Goal: Task Accomplishment & Management: Complete application form

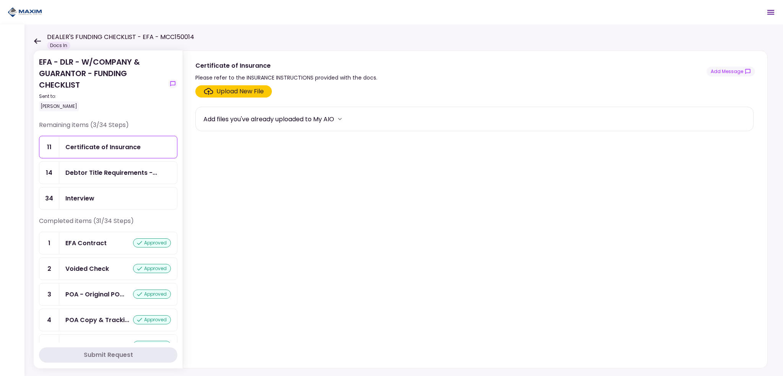
click at [83, 173] on div "Debtor Title Requirements -..." at bounding box center [111, 173] width 92 height 10
click at [78, 199] on div "Interview" at bounding box center [79, 198] width 29 height 10
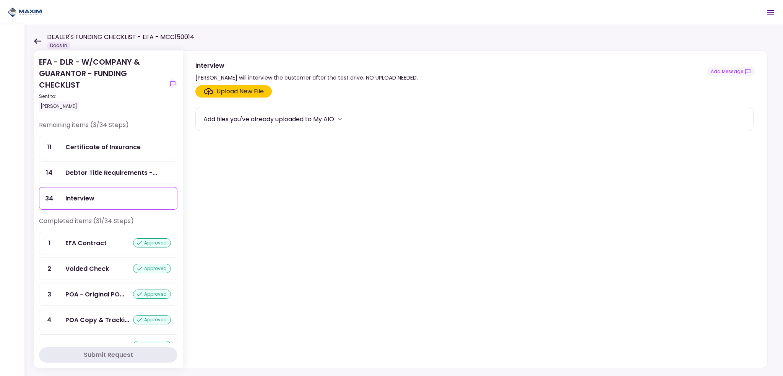
click at [106, 152] on div "Certificate of Insurance" at bounding box center [118, 147] width 118 height 22
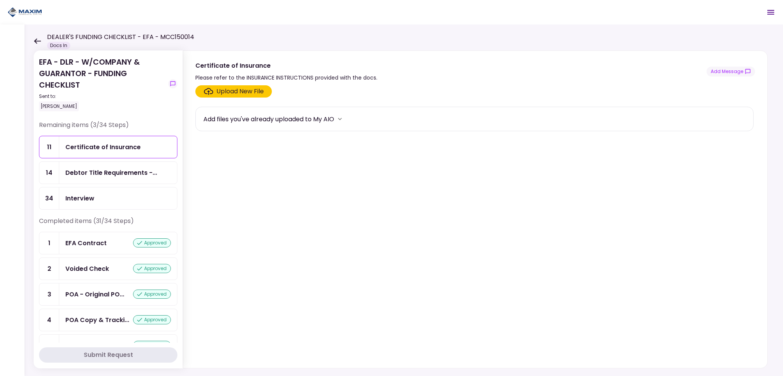
click at [235, 89] on div "Upload New File" at bounding box center [239, 91] width 47 height 9
click at [0, 0] on input "Upload New File" at bounding box center [0, 0] width 0 height 0
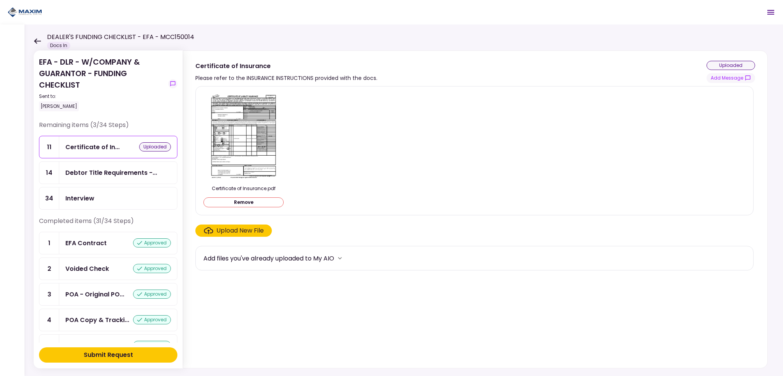
click at [238, 124] on img at bounding box center [243, 136] width 68 height 88
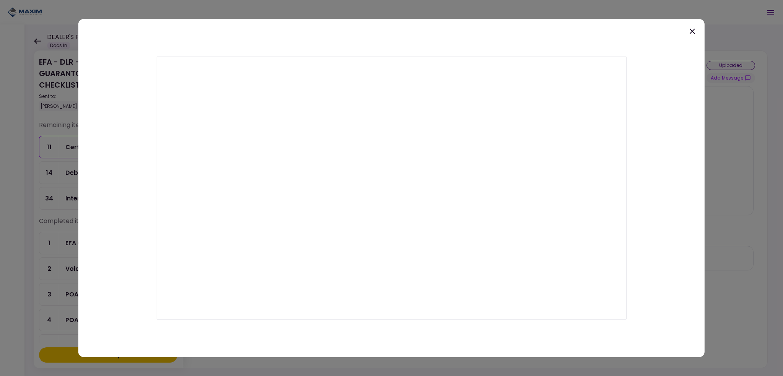
click at [692, 29] on icon at bounding box center [691, 30] width 9 height 9
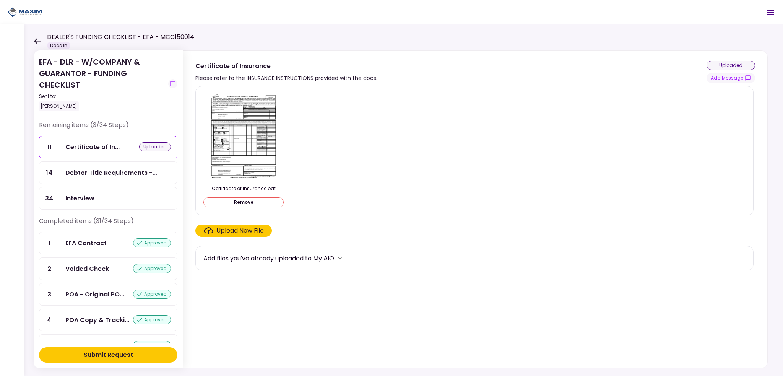
click at [129, 356] on div "Submit Request" at bounding box center [108, 354] width 49 height 9
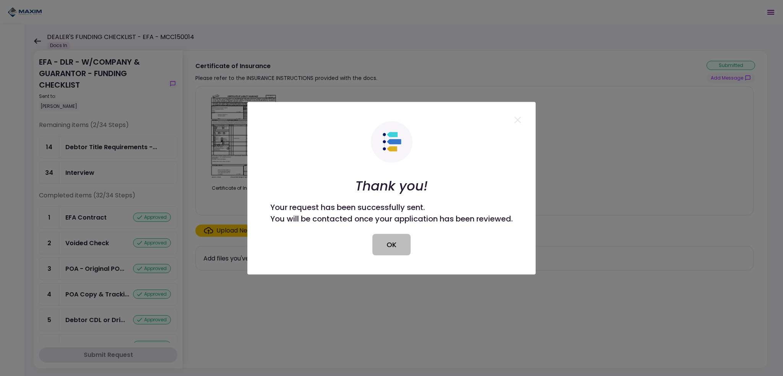
click at [384, 248] on button "OK" at bounding box center [391, 243] width 38 height 21
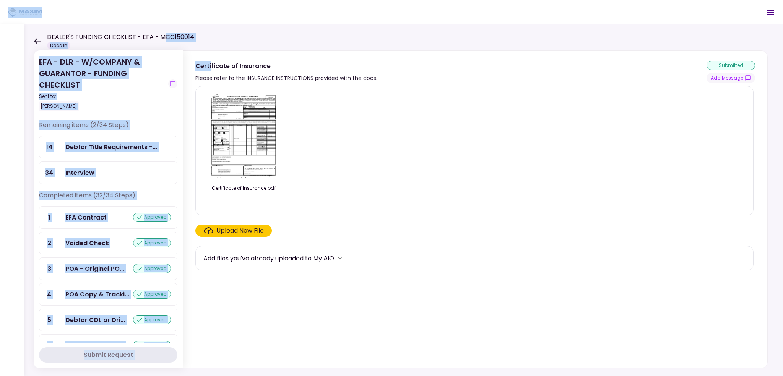
drag, startPoint x: 209, startPoint y: 33, endPoint x: 160, endPoint y: 38, distance: 48.8
click at [160, 38] on main "DEALER'S FUNDING CHECKLIST - EFA - MCC150014 Docs In 0 Messages New Message Con…" at bounding box center [391, 188] width 783 height 376
click at [166, 37] on h1 "DEALER'S FUNDING CHECKLIST - EFA - MCC150014" at bounding box center [120, 36] width 147 height 9
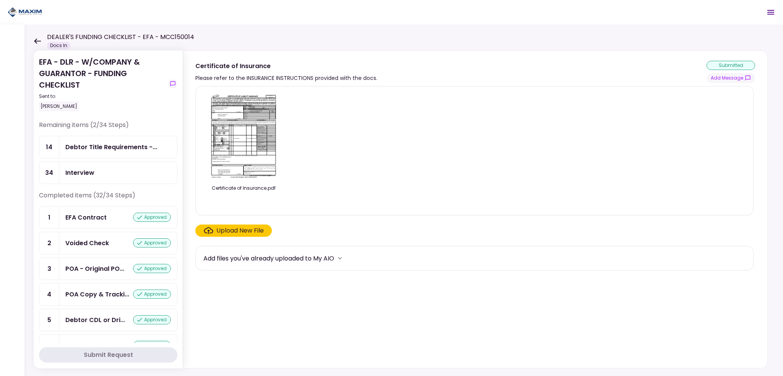
click at [193, 36] on div "EFA - DLR - W/COMPANY & GUARANTOR - FUNDING CHECKLIST Sent to: Maria Flores Rem…" at bounding box center [403, 199] width 758 height 351
drag, startPoint x: 191, startPoint y: 36, endPoint x: 157, endPoint y: 36, distance: 33.2
click at [157, 36] on h1 "DEALER'S FUNDING CHECKLIST - EFA - MCC150014" at bounding box center [120, 36] width 147 height 9
copy h1 "MCC150014"
click at [98, 174] on div "Interview" at bounding box center [117, 173] width 105 height 10
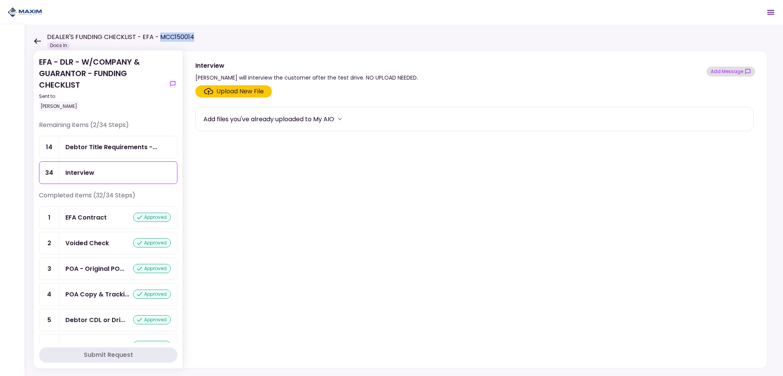
click at [726, 75] on button "Add Message" at bounding box center [730, 71] width 49 height 10
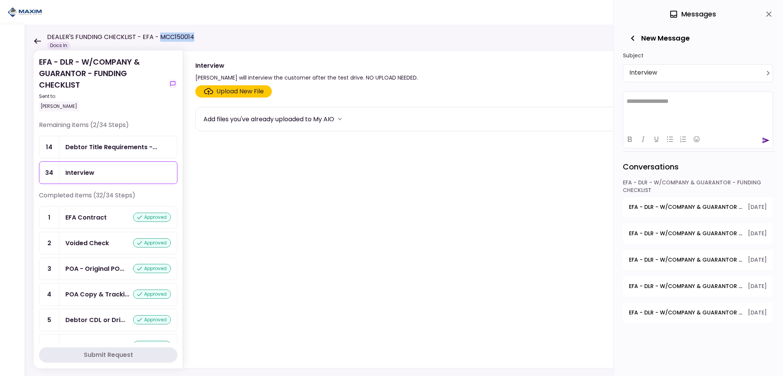
click at [647, 105] on html "**********" at bounding box center [697, 100] width 149 height 19
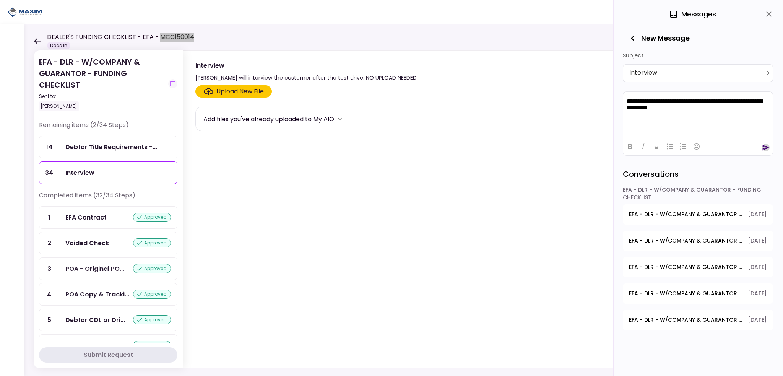
click at [762, 148] on icon "send" at bounding box center [766, 148] width 8 height 8
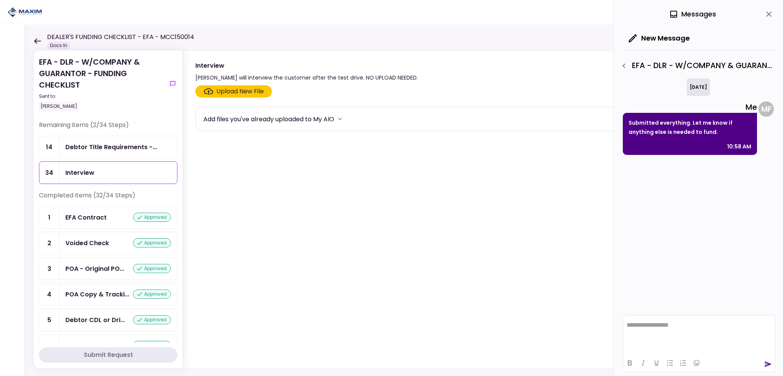
click at [37, 40] on icon at bounding box center [37, 41] width 7 height 6
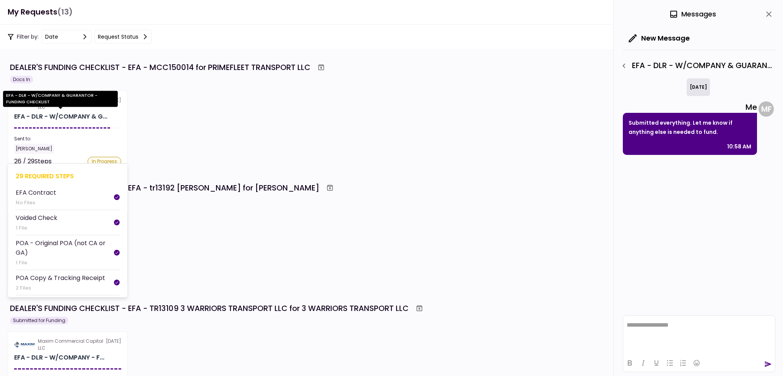
click at [80, 118] on div "EFA - DLR - W/COMPANY & G..." at bounding box center [60, 116] width 93 height 9
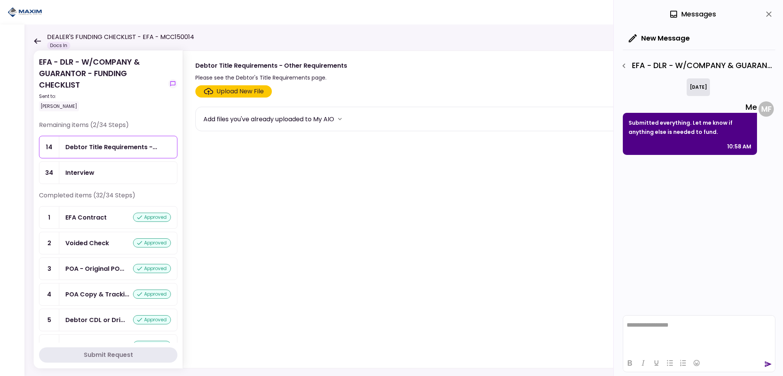
drag, startPoint x: 765, startPoint y: 14, endPoint x: 751, endPoint y: 16, distance: 15.0
click at [765, 14] on icon "close" at bounding box center [768, 14] width 9 height 9
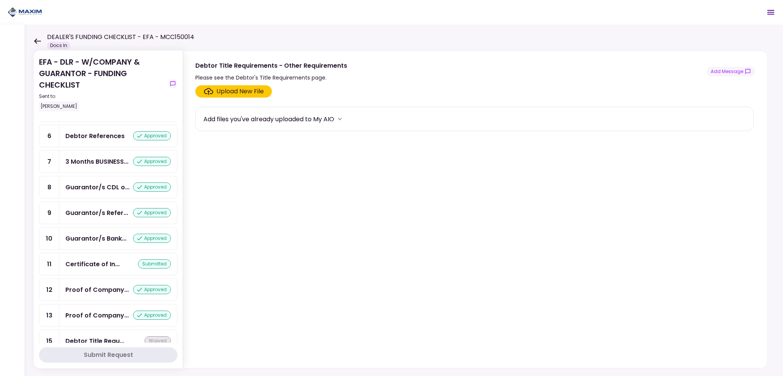
scroll to position [248, 0]
click at [88, 253] on div "Certificate of In... submitted" at bounding box center [118, 264] width 118 height 22
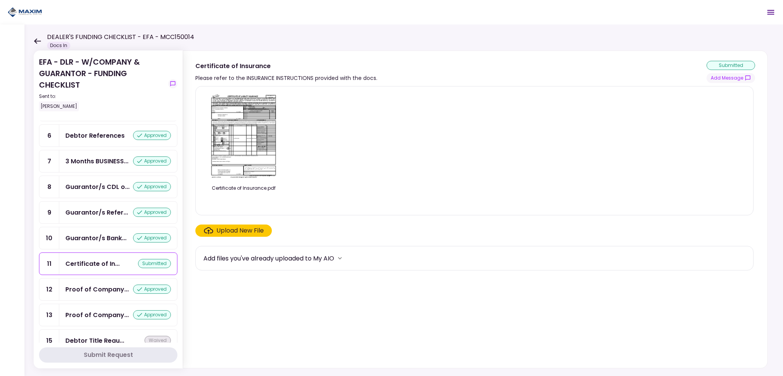
click at [35, 41] on icon at bounding box center [37, 40] width 7 height 5
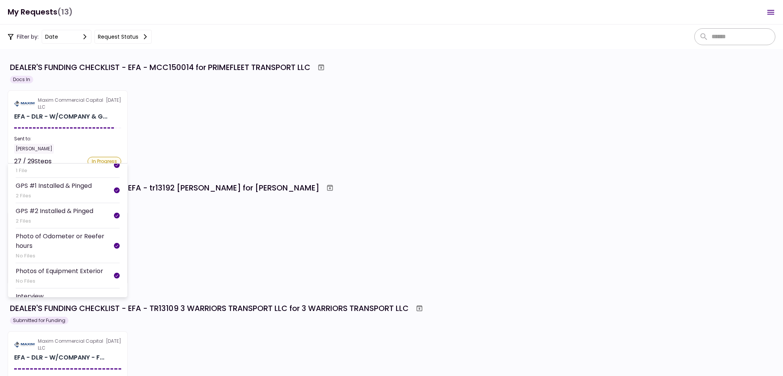
scroll to position [651, 0]
click at [58, 116] on div "EFA - DLR - W/COMPANY & G..." at bounding box center [60, 116] width 93 height 9
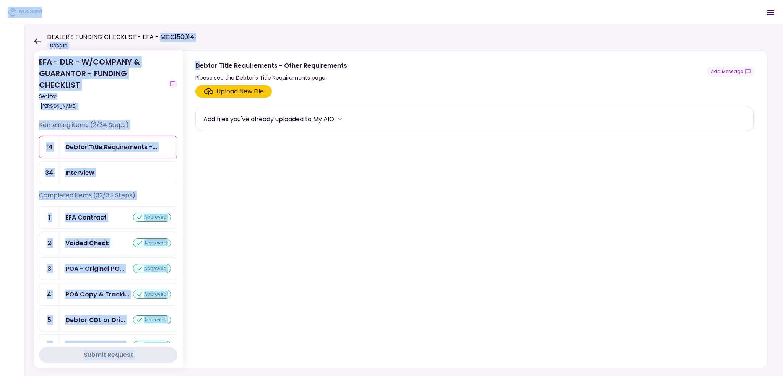
drag, startPoint x: 188, startPoint y: 38, endPoint x: 157, endPoint y: 37, distance: 31.4
click at [157, 37] on main "DEALER'S FUNDING CHECKLIST - EFA - MCC150014 Docs In 0 Messages New Message Con…" at bounding box center [391, 188] width 783 height 376
click at [173, 37] on h1 "DEALER'S FUNDING CHECKLIST - EFA - MCC150014" at bounding box center [120, 36] width 147 height 9
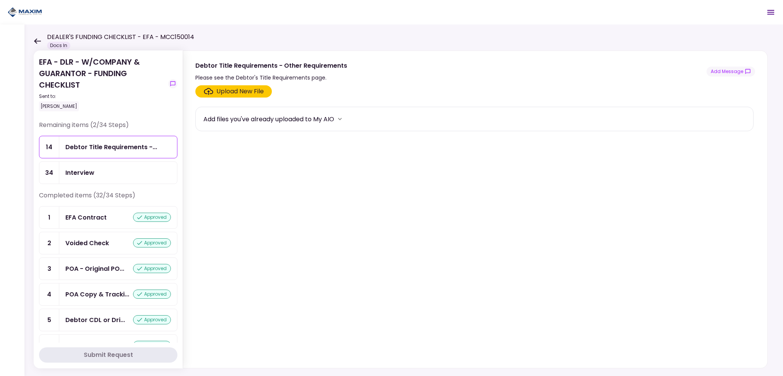
click at [203, 33] on div "EFA - DLR - W/COMPANY & GUARANTOR - FUNDING CHECKLIST Sent to: Maria Flores Rem…" at bounding box center [403, 199] width 758 height 351
drag, startPoint x: 191, startPoint y: 36, endPoint x: 158, endPoint y: 38, distance: 32.9
click at [157, 39] on h1 "DEALER'S FUNDING CHECKLIST - EFA - MCC150014" at bounding box center [120, 36] width 147 height 9
copy h1 "MCC150014"
click at [436, 366] on div "Upload New File Add files you've already uploaded to My AIO" at bounding box center [475, 224] width 584 height 285
